Goal: Obtain resource: Download file/media

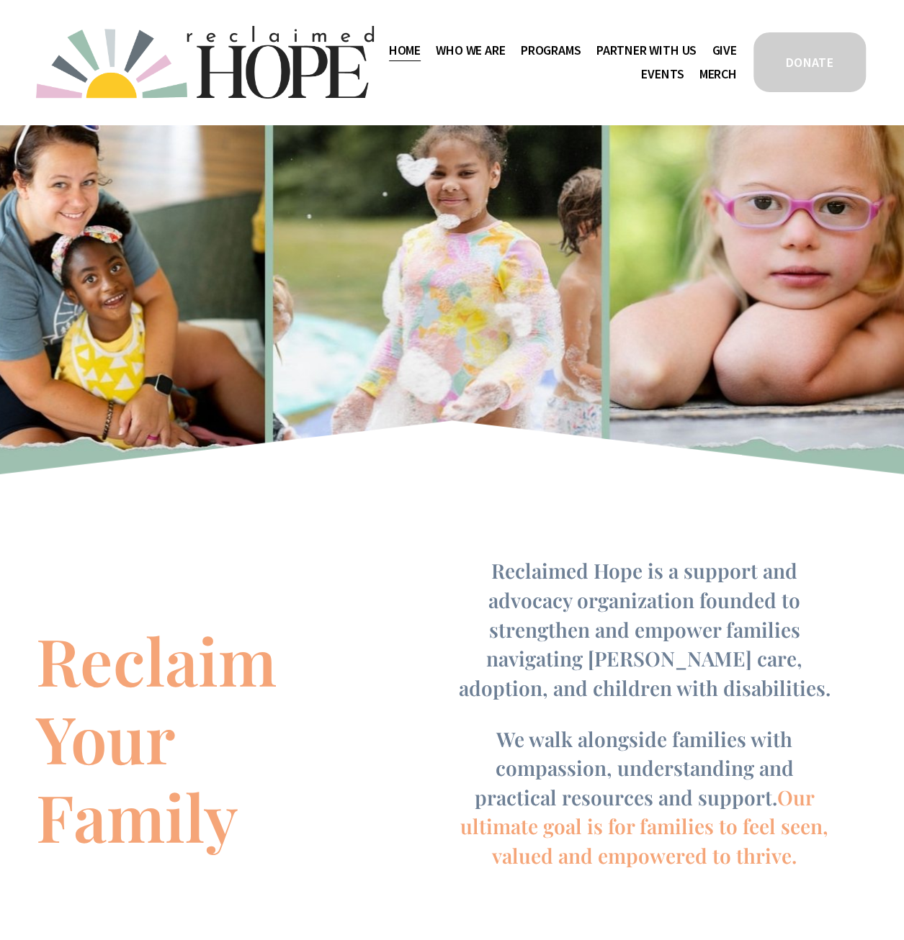
click at [0, 0] on span "Public Documents" at bounding box center [0, 0] width 0 height 0
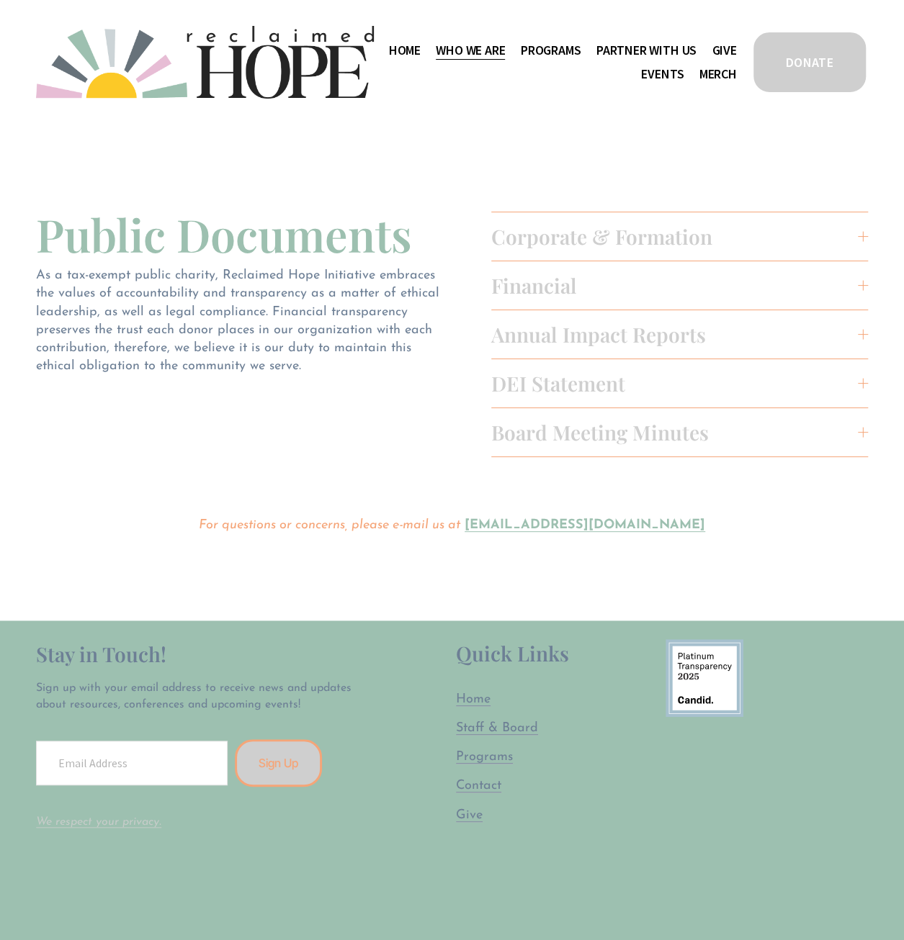
click at [618, 325] on span "Annual Impact Reports" at bounding box center [674, 334] width 367 height 27
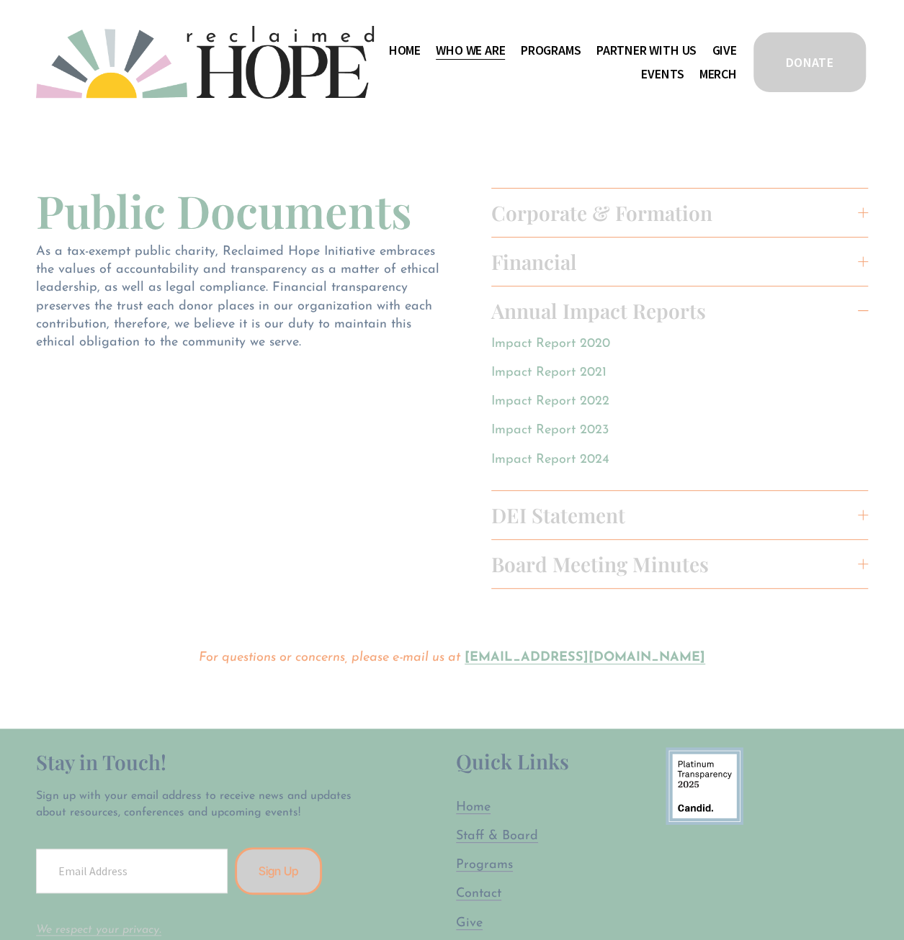
click at [574, 450] on div "Impact Report 2020 Impact Report 2021 Impact Report 2022 Impact Report 2023 Imp…" at bounding box center [623, 413] width 264 height 156
click at [575, 467] on link "Impact Report 2024" at bounding box center [550, 460] width 118 height 14
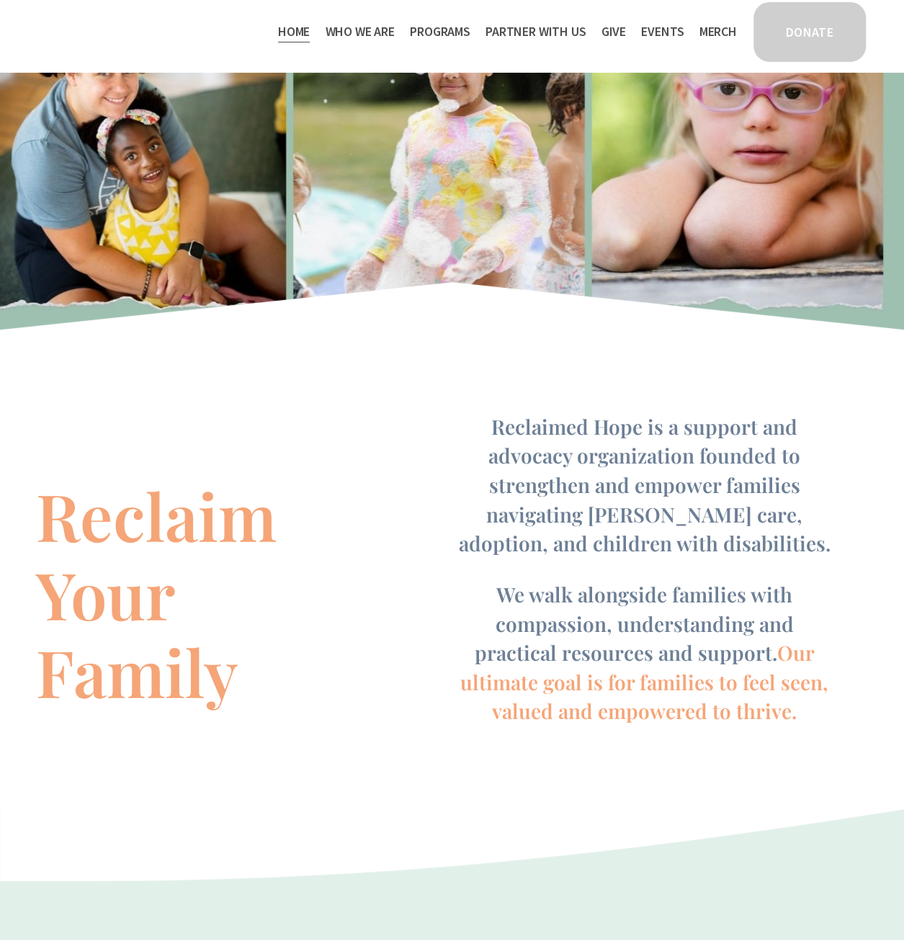
scroll to position [90, 0]
